Goal: Task Accomplishment & Management: Manage account settings

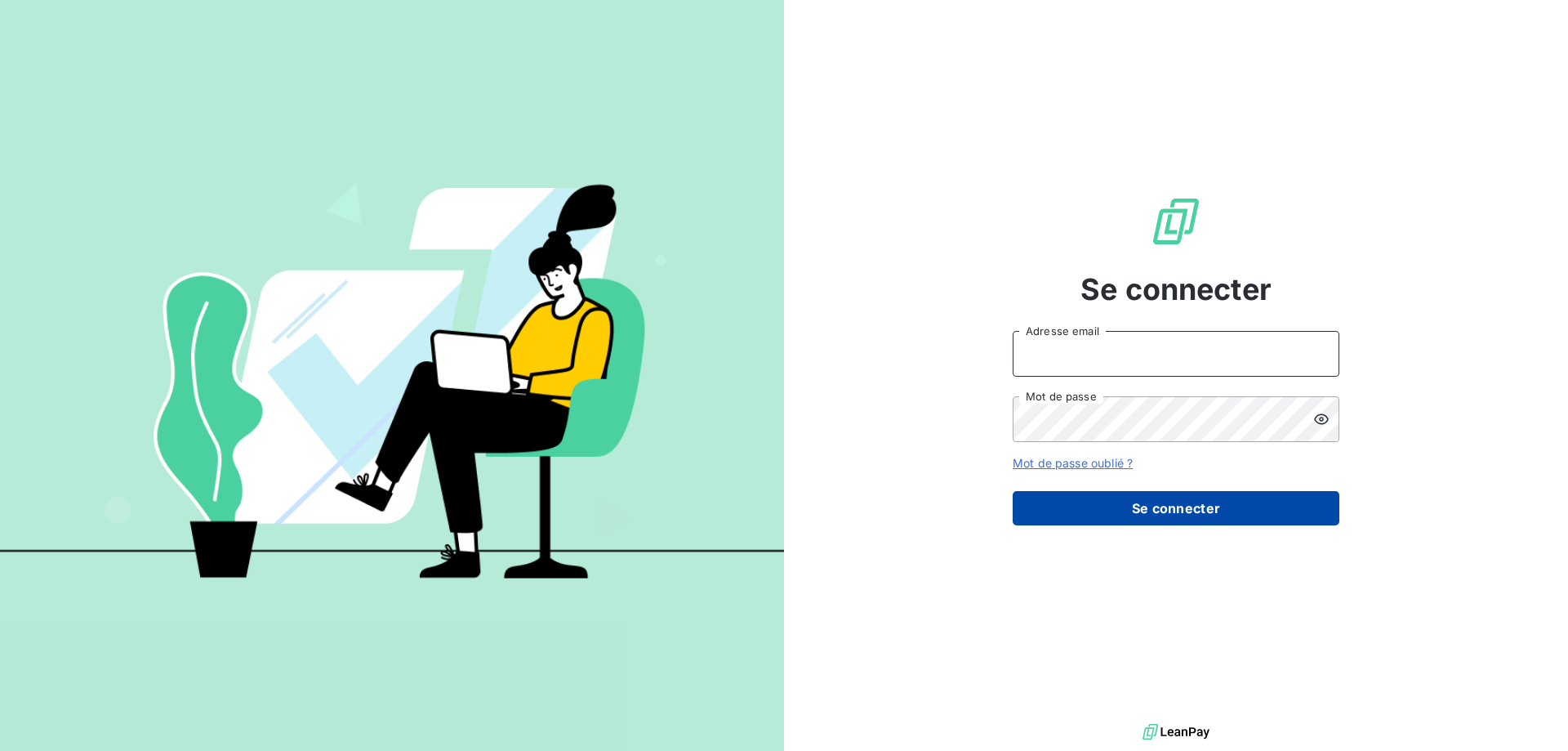
type input "[PERSON_NAME][EMAIL_ADDRESS][DOMAIN_NAME]"
click at [1153, 500] on button "Se connecter" at bounding box center [1177, 509] width 327 height 35
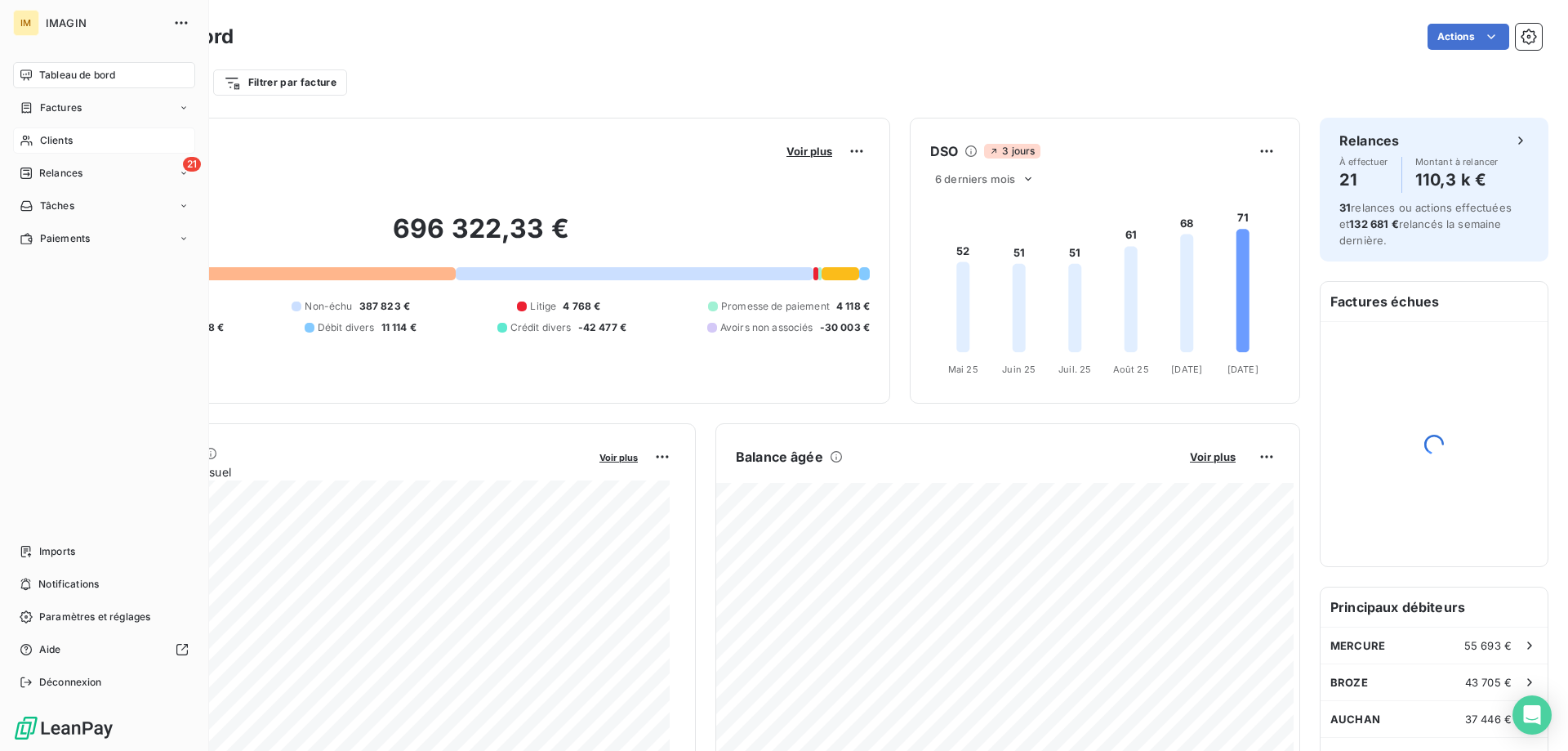
click at [28, 140] on icon at bounding box center [26, 140] width 14 height 13
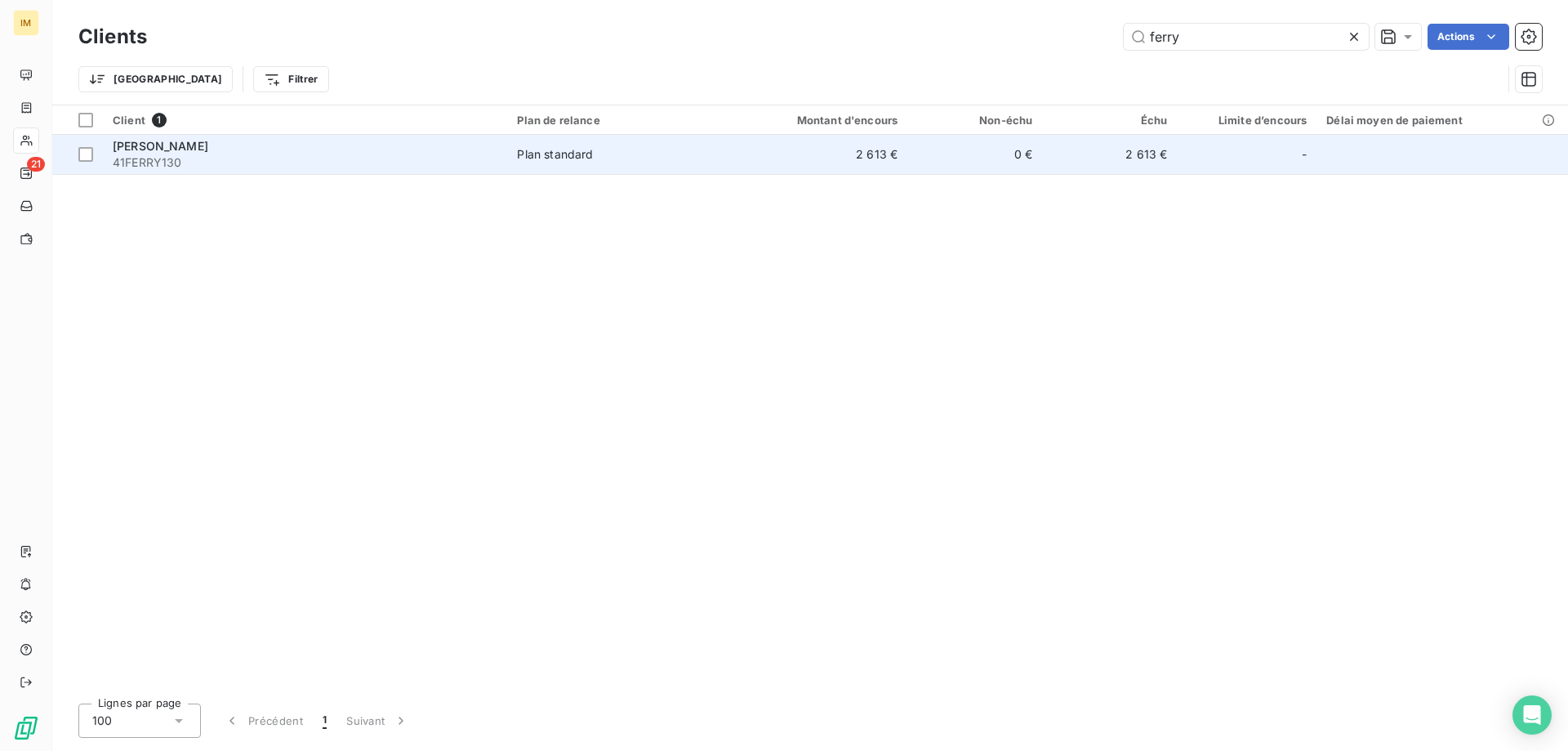
type input "ferry"
click at [748, 168] on td "2 613 €" at bounding box center [817, 154] width 180 height 39
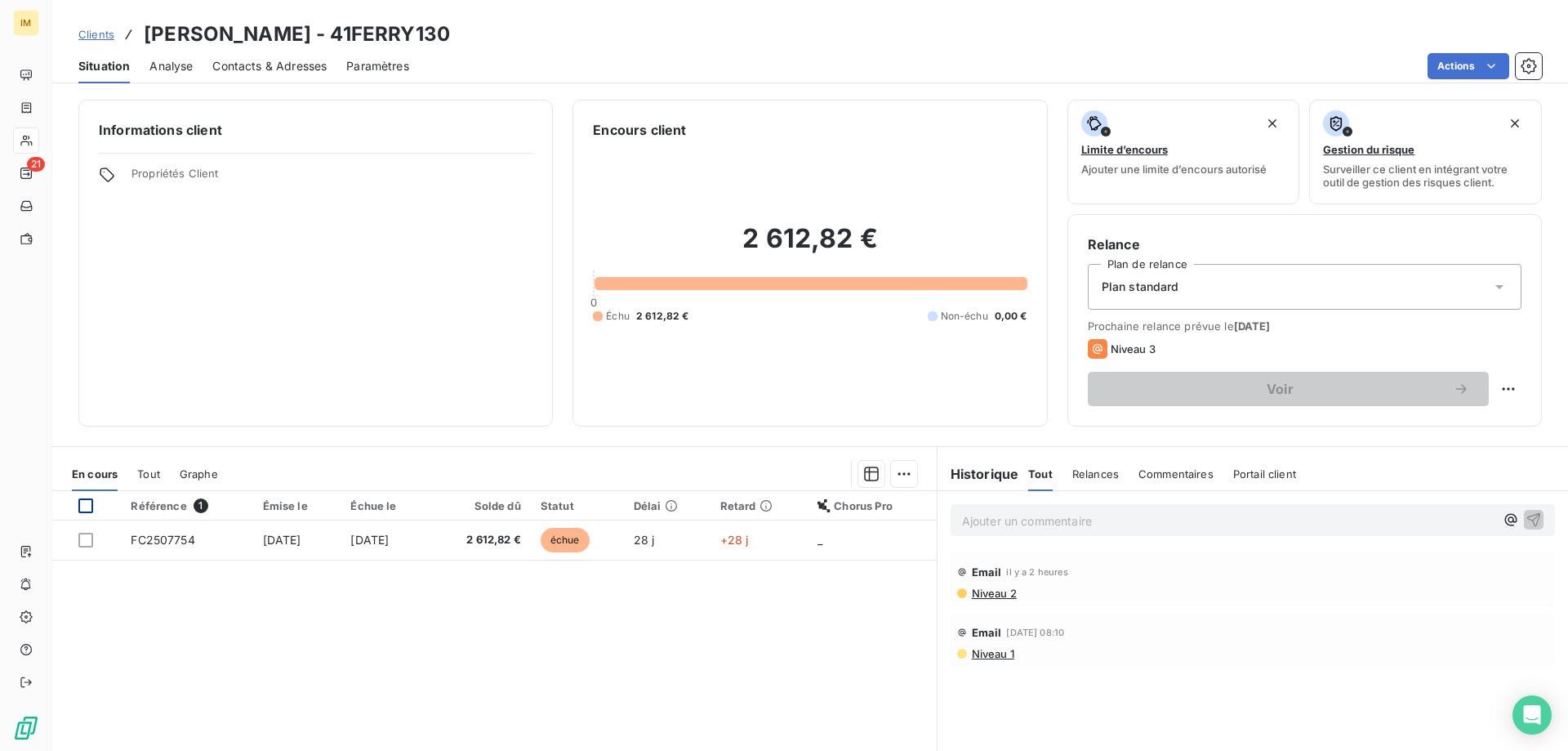
click at [81, 505] on div at bounding box center [86, 505] width 14 height 14
click at [894, 472] on html "IM 21 Clients [PERSON_NAME] - 41FERRY130 Situation Analyse Contacts & Adresses …" at bounding box center [784, 376] width 1568 height 751
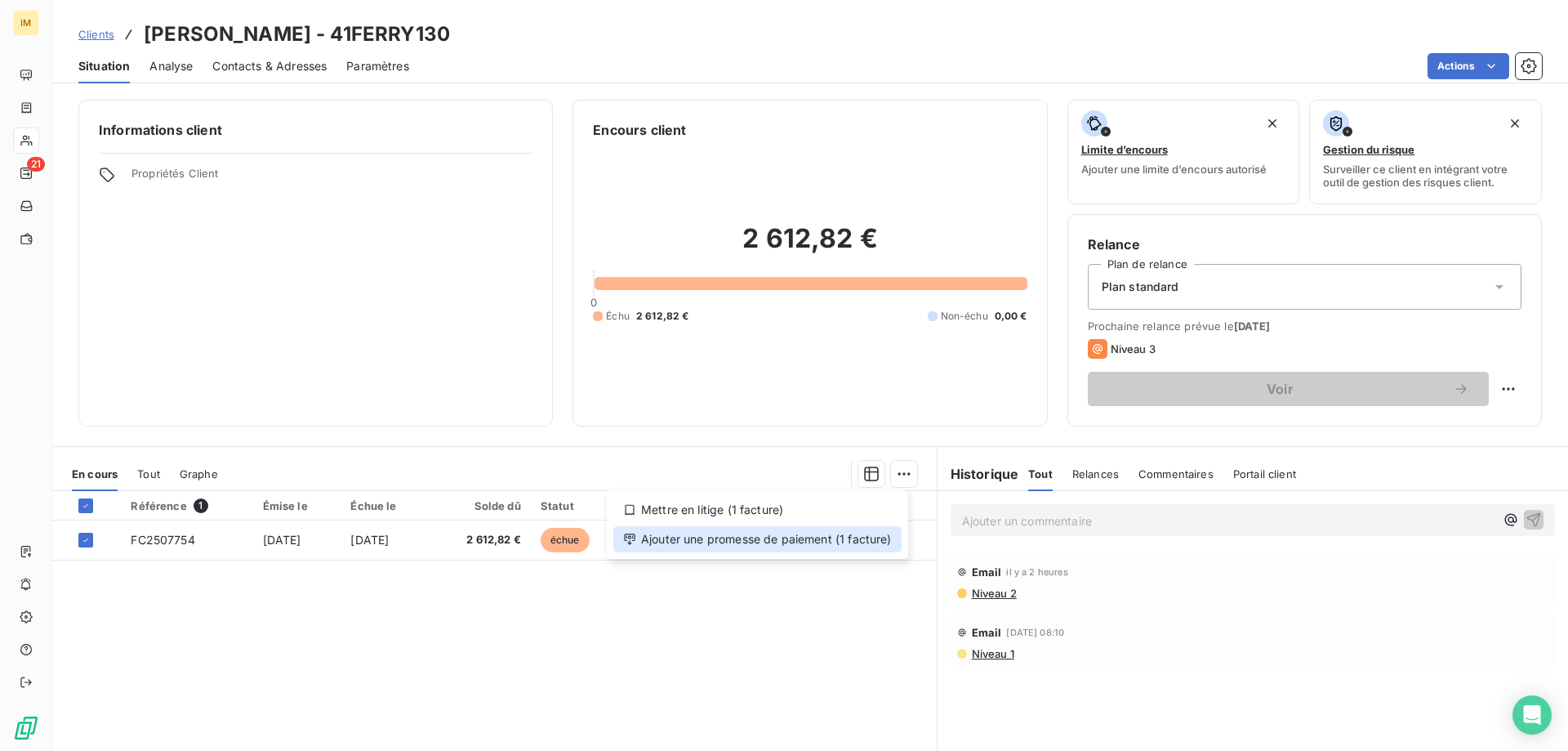
click at [815, 539] on div "Ajouter une promesse de paiement (1 facture)" at bounding box center [757, 539] width 288 height 26
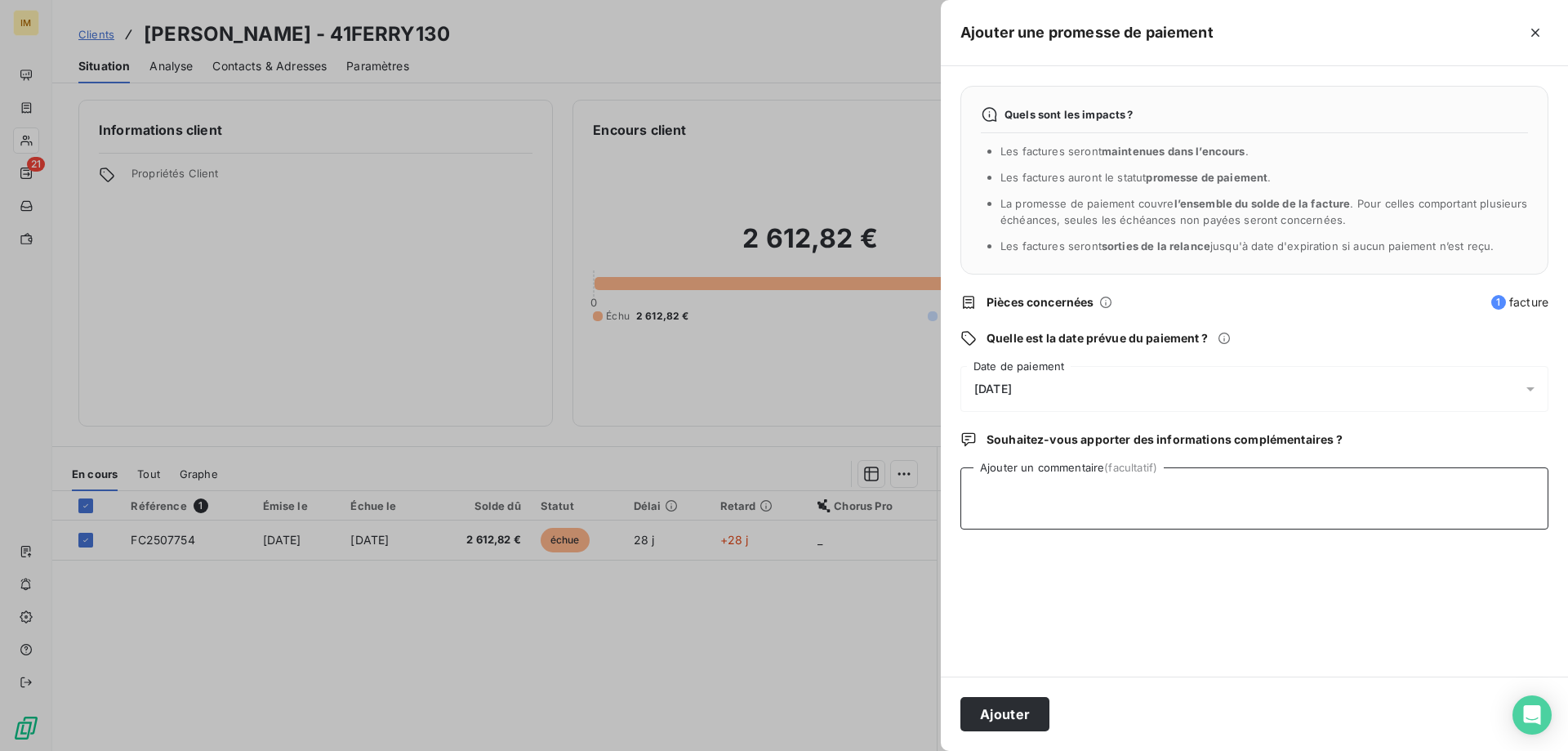
click at [1072, 494] on textarea "Ajouter un commentaire (facultatif)" at bounding box center [1255, 498] width 588 height 62
paste textarea "Je règlement sera fait cette semaine"
type textarea "Je règlement sera fait cette semaine"
click at [1047, 387] on div "[DATE]" at bounding box center [1255, 389] width 588 height 46
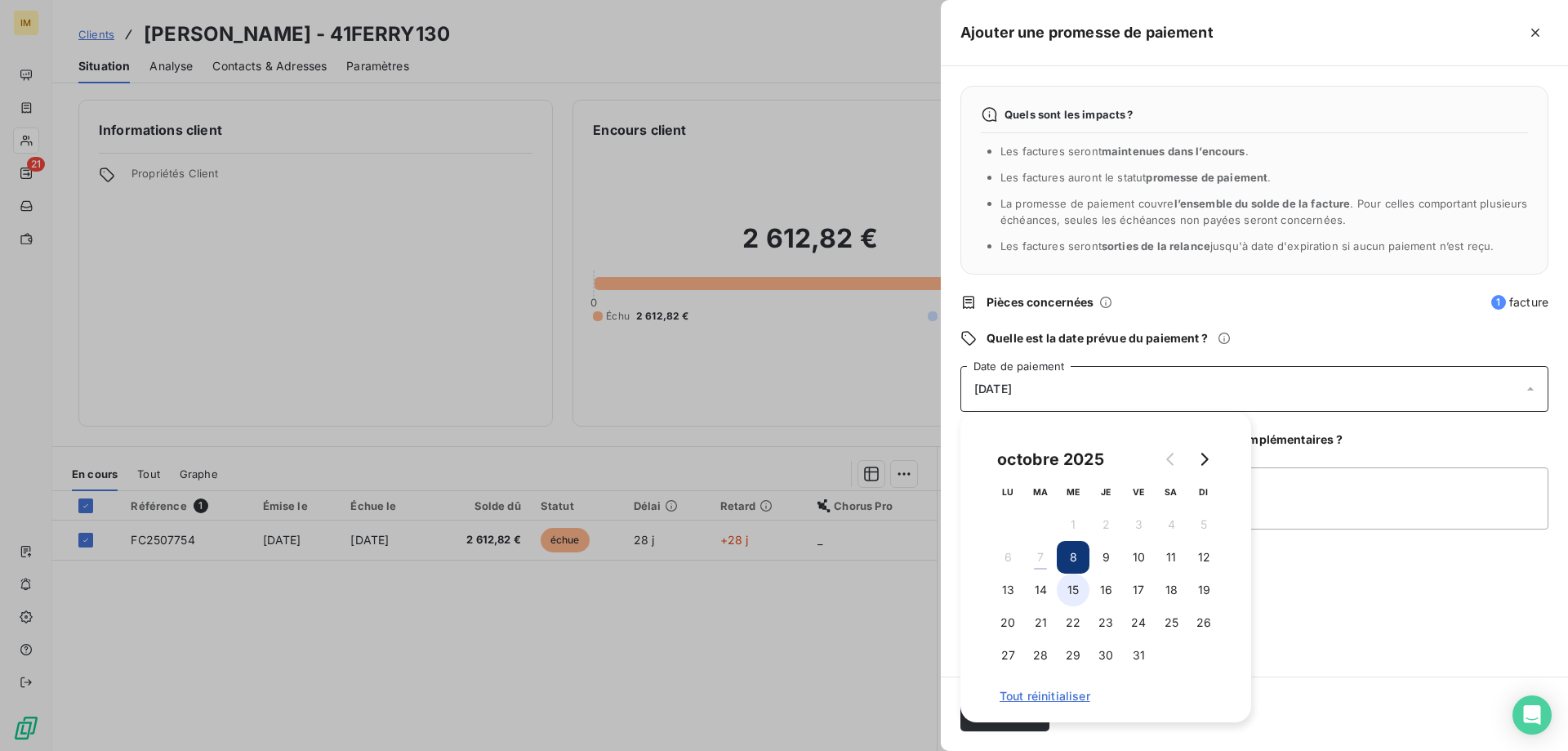
click at [1077, 586] on button "15" at bounding box center [1073, 590] width 33 height 33
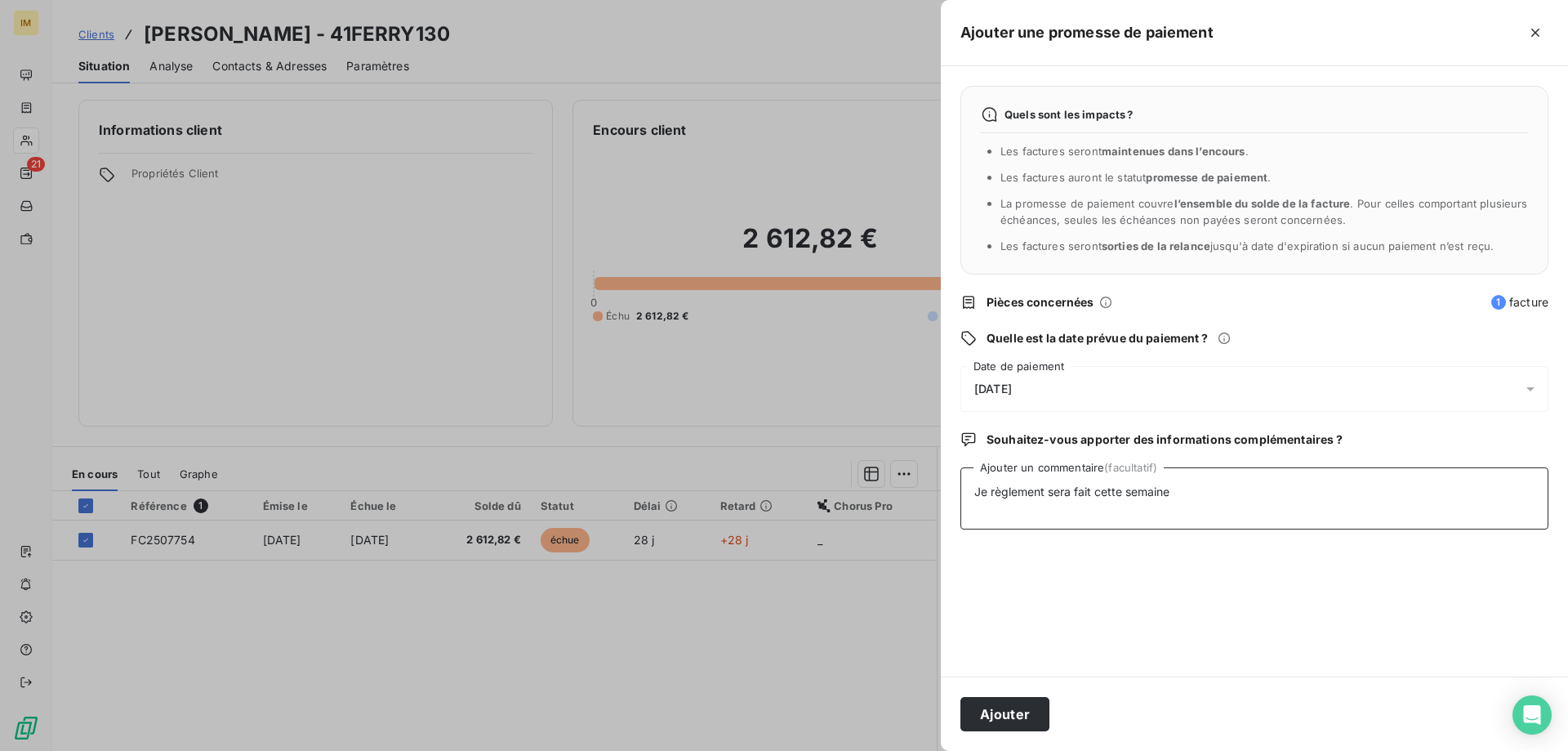
click at [1414, 490] on textarea "Je règlement sera fait cette semaine" at bounding box center [1255, 498] width 588 height 62
click at [981, 715] on button "Ajouter" at bounding box center [1005, 715] width 89 height 35
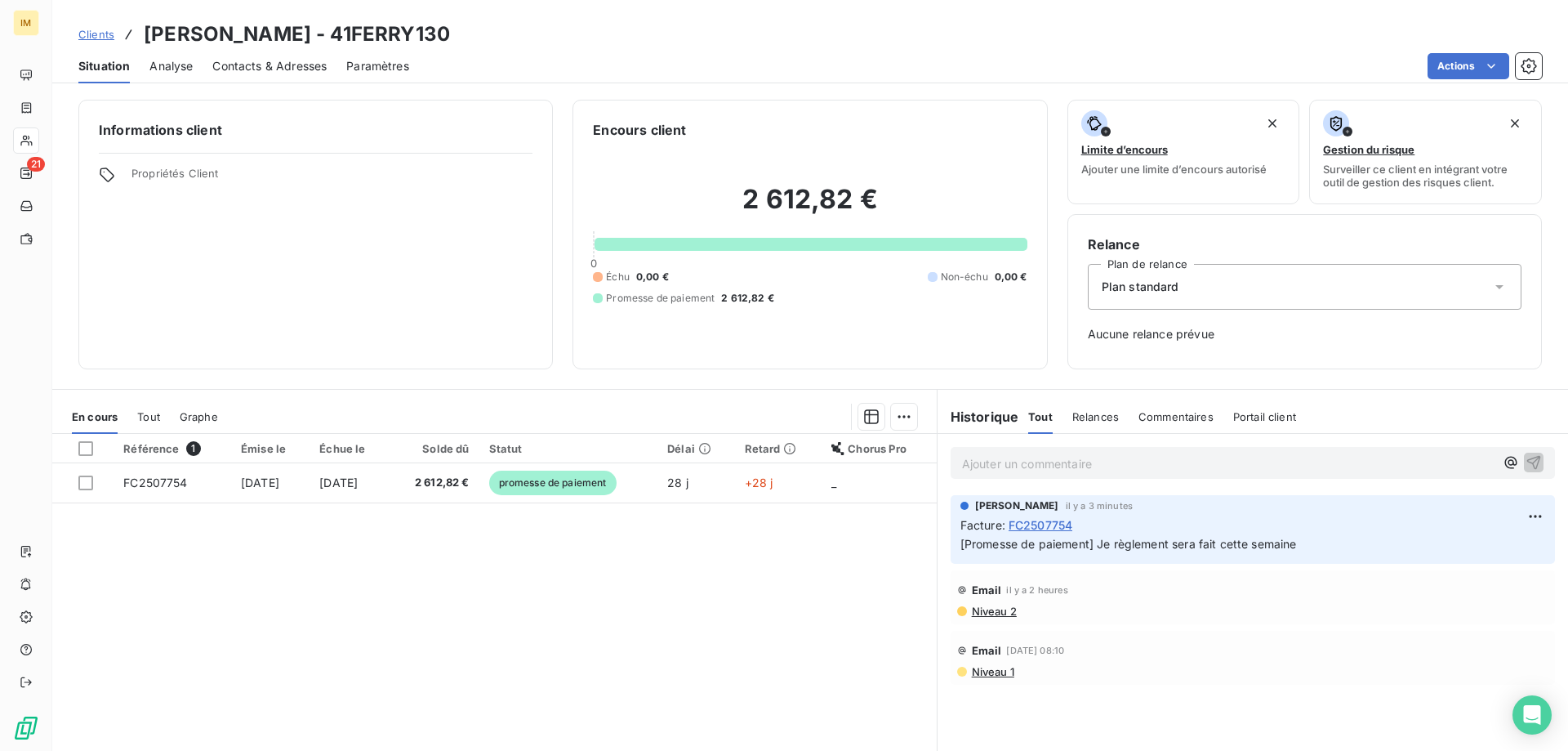
click at [322, 259] on div "Informations client Propriétés Client" at bounding box center [316, 235] width 474 height 270
